Goal: Check status

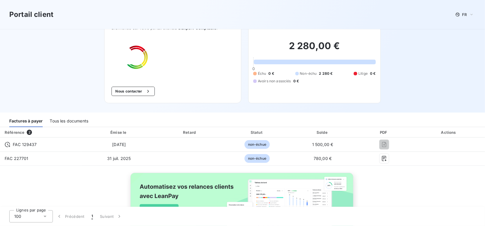
scroll to position [29, 0]
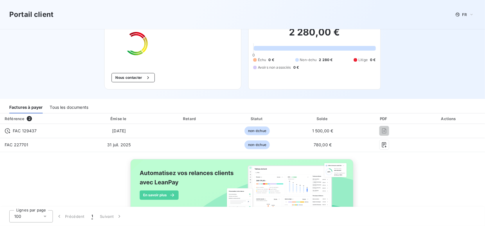
click at [75, 105] on div "Tous les documents" at bounding box center [69, 107] width 39 height 12
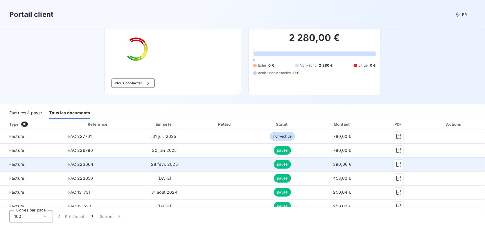
scroll to position [13, 0]
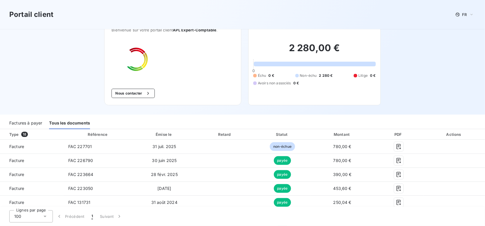
click at [34, 122] on div "Factures à payer" at bounding box center [25, 123] width 33 height 12
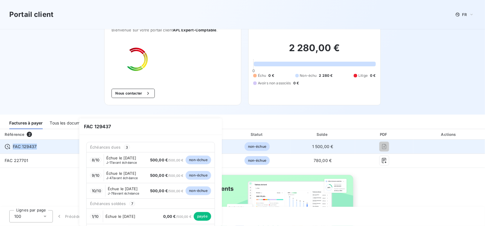
drag, startPoint x: 40, startPoint y: 146, endPoint x: 13, endPoint y: 147, distance: 27.6
click at [13, 147] on div "FAC 129437" at bounding box center [41, 146] width 73 height 6
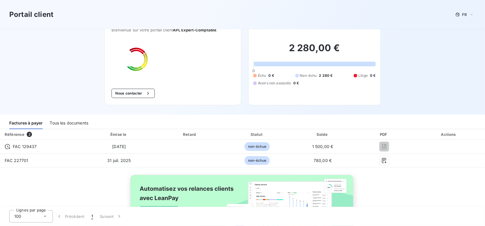
click at [69, 186] on div "Référence 2 Émise le Retard Statut Solde PDF Actions FAC 129437 [DATE] non-échu…" at bounding box center [242, 187] width 485 height 117
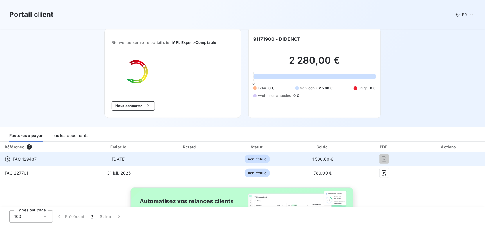
scroll to position [0, 0]
